Goal: Task Accomplishment & Management: Use online tool/utility

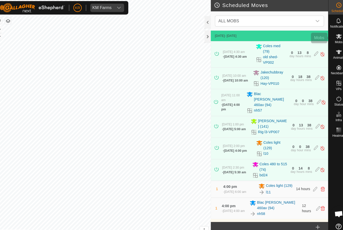
click at [330, 37] on icon at bounding box center [333, 36] width 6 height 5
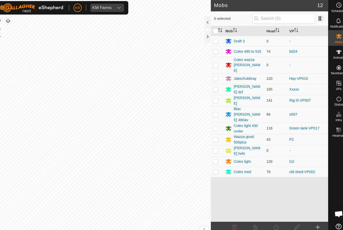
click at [212, 134] on p-checkbox at bounding box center [214, 136] width 5 height 4
checkbox input "true"
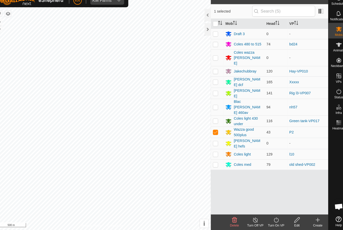
click at [270, 217] on icon at bounding box center [273, 220] width 6 height 6
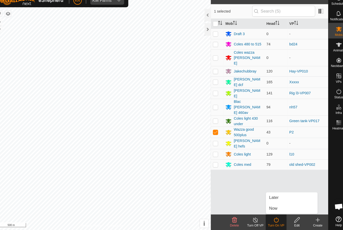
click at [275, 204] on link "Now" at bounding box center [288, 209] width 50 height 10
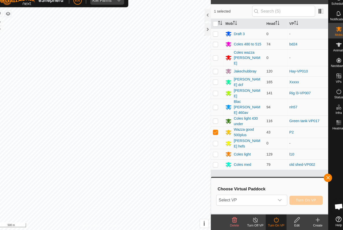
click at [262, 196] on span "Select VP" at bounding box center [243, 201] width 56 height 10
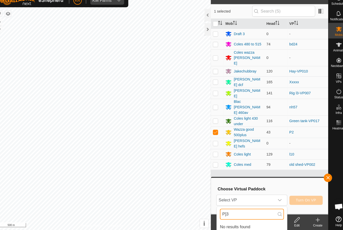
click at [252, 210] on input "P]3" at bounding box center [249, 215] width 62 height 11
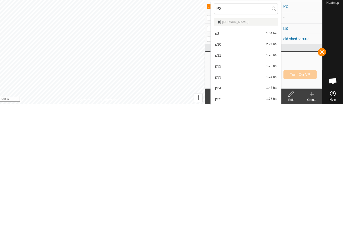
scroll to position [24, 0]
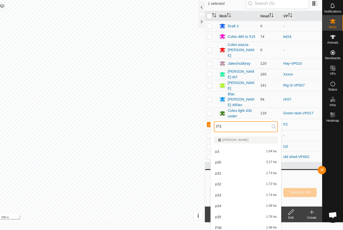
type input "P3"
click at [247, 143] on div "p3 1.04 ha" at bounding box center [249, 146] width 62 height 6
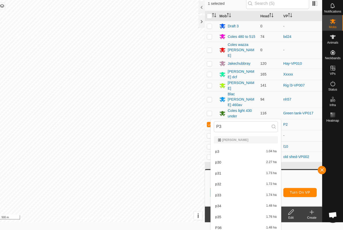
scroll to position [0, 0]
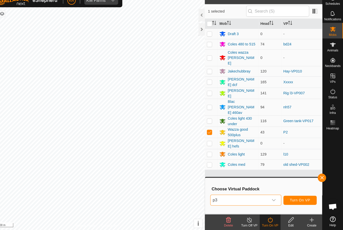
click at [294, 199] on span "Turn On VP" at bounding box center [302, 201] width 20 height 4
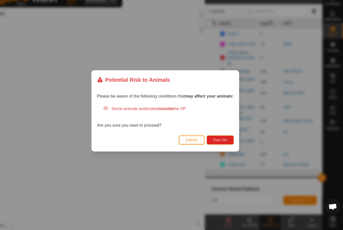
click at [218, 141] on span "Turn On" at bounding box center [225, 143] width 14 height 4
